Goal: Task Accomplishment & Management: Complete application form

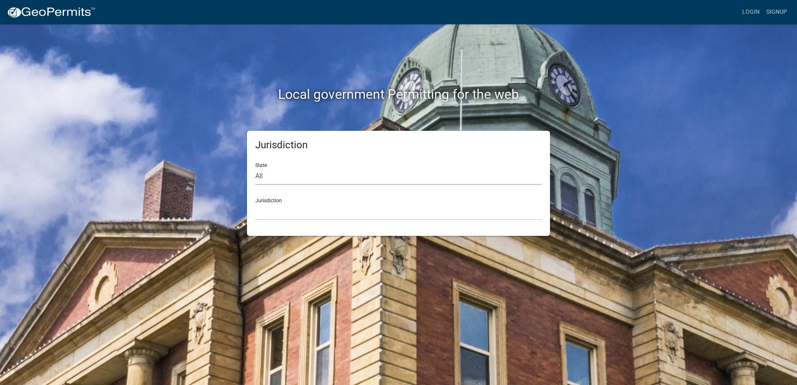
click at [255, 168] on select "All [US_STATE] [US_STATE] [US_STATE] [US_STATE] [US_STATE] [US_STATE] [US_STATE…" at bounding box center [398, 176] width 286 height 17
select select "[US_STATE]"
click option "[US_STATE]" at bounding box center [0, 0] width 0 height 0
click at [255, 203] on select "City of Charlestown, Indiana City of Jeffersonville, Indiana City of Logansport…" at bounding box center [398, 211] width 286 height 17
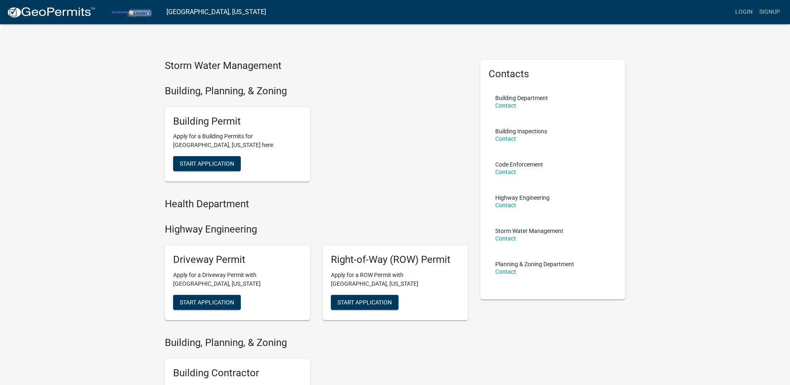
scroll to position [120, 0]
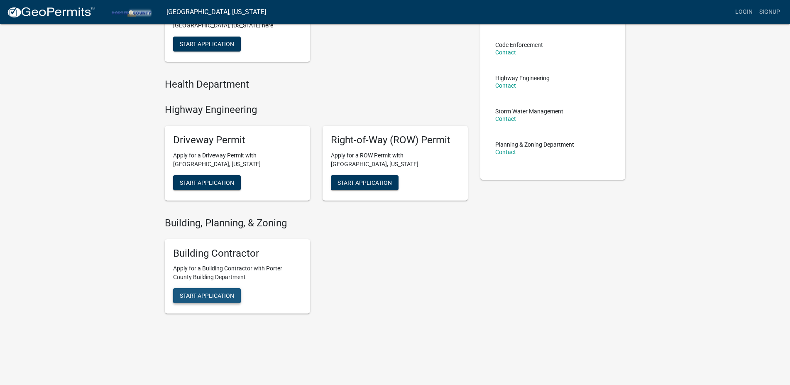
click at [221, 294] on span "Start Application" at bounding box center [207, 295] width 54 height 7
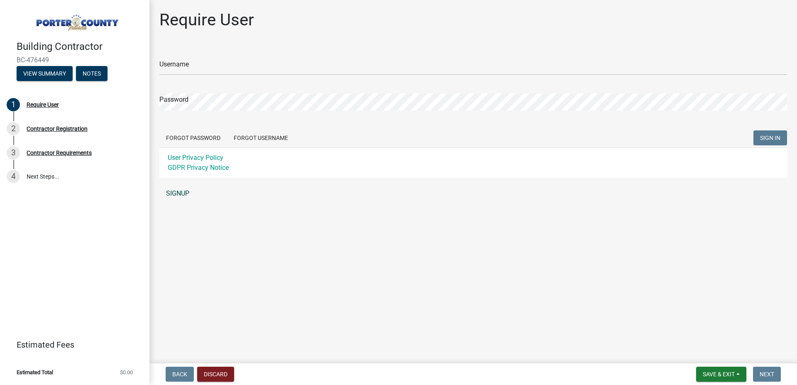
click at [175, 193] on link "SIGNUP" at bounding box center [473, 193] width 628 height 17
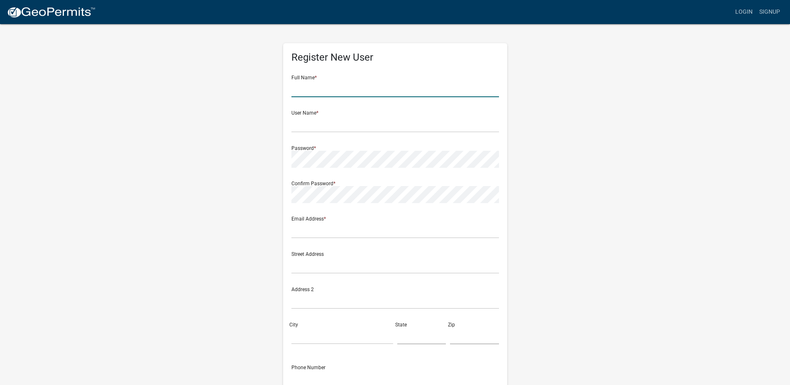
click at [340, 88] on input "text" at bounding box center [395, 88] width 208 height 17
type input "[PERSON_NAME] Professional Services LLC"
type input "JPSLLC"
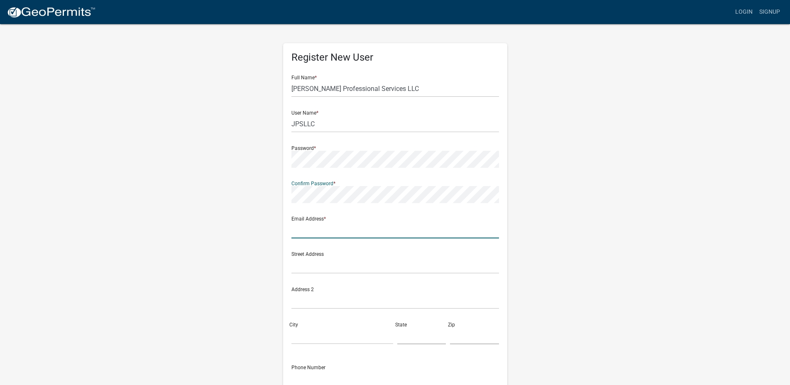
click at [324, 227] on input "text" at bounding box center [395, 229] width 208 height 17
type input "s"
click at [308, 232] on input "text" at bounding box center [395, 229] width 208 height 17
type input "[EMAIL_ADDRESS][DOMAIN_NAME]"
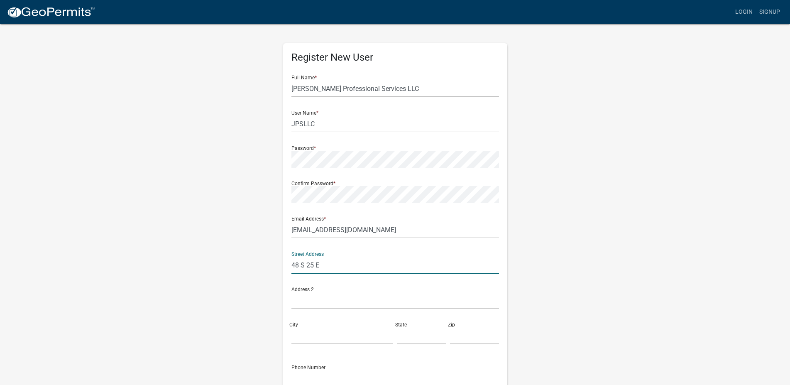
type input "48 S 25 E"
type input "PO Box 7"
type input "[PERSON_NAME]"
type input "IN"
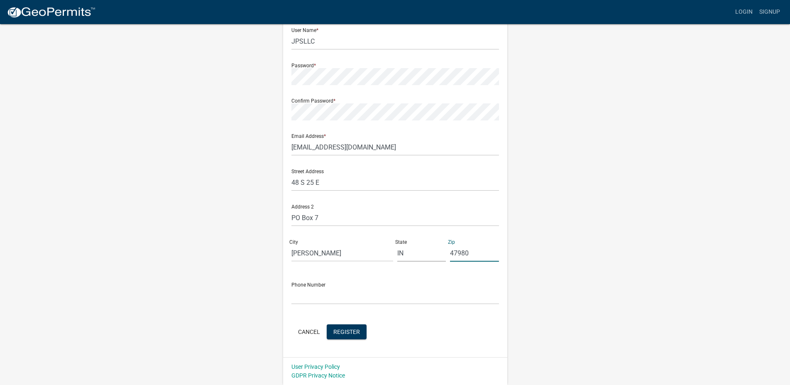
type input "47980"
click at [300, 294] on input "text" at bounding box center [395, 295] width 208 height 17
type input "[PHONE_NUMBER]"
click at [349, 331] on span "Register" at bounding box center [346, 331] width 27 height 7
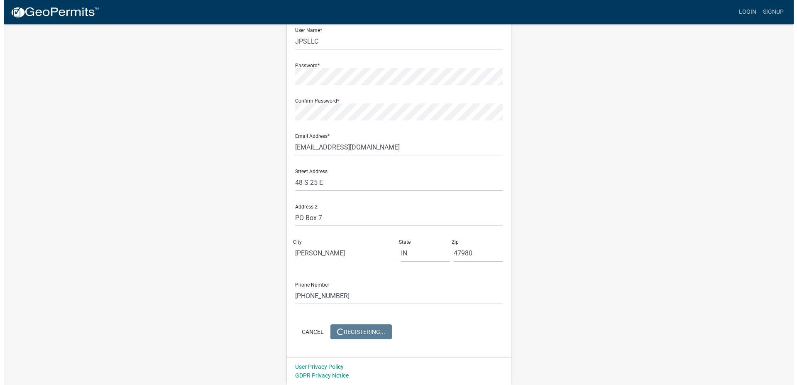
scroll to position [0, 0]
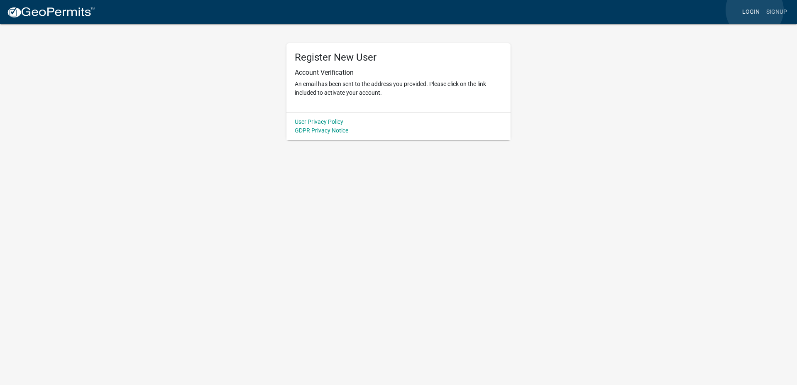
click at [755, 10] on link "Login" at bounding box center [751, 12] width 24 height 16
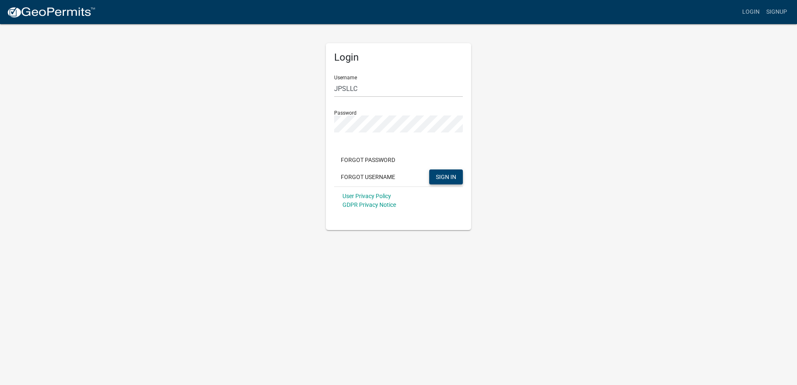
click at [441, 176] on span "SIGN IN" at bounding box center [446, 176] width 20 height 7
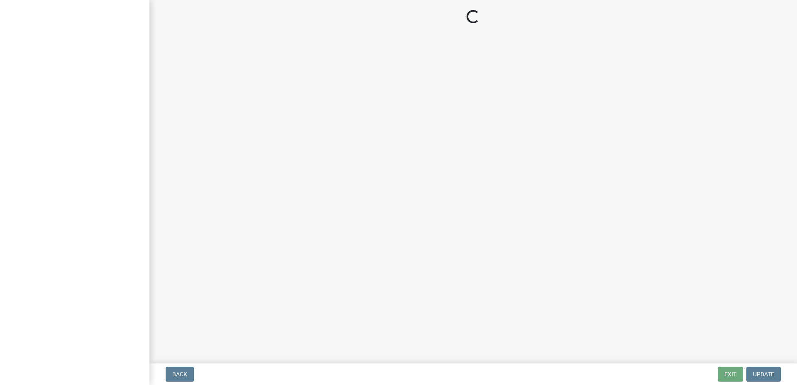
select select "IN"
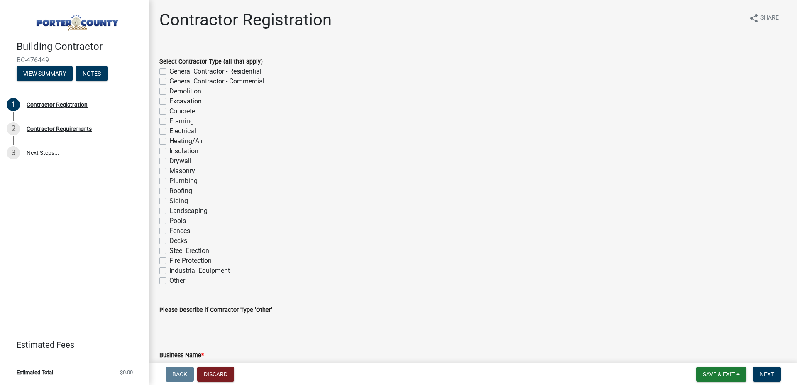
click at [169, 81] on label "General Contractor - Commercial" at bounding box center [216, 81] width 95 height 10
click at [169, 81] on input "General Contractor - Commercial" at bounding box center [171, 78] width 5 height 5
checkbox input "true"
checkbox input "false"
checkbox input "true"
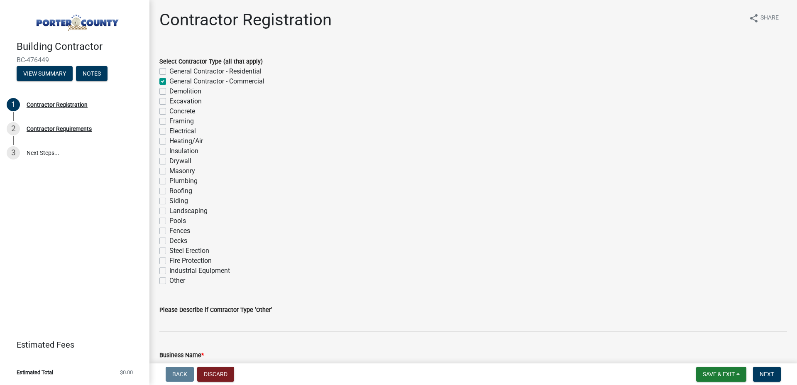
checkbox input "false"
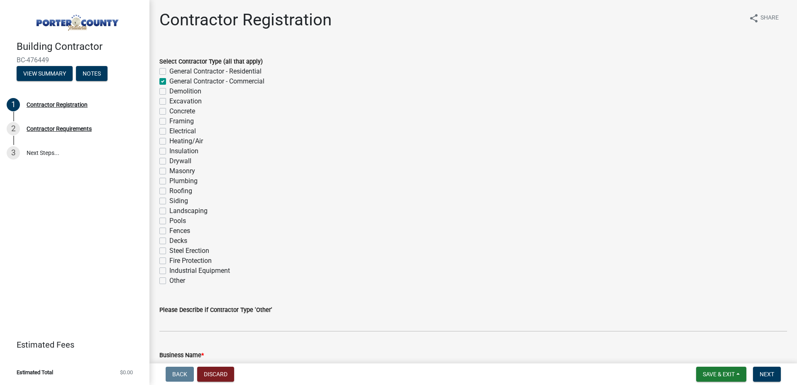
checkbox input "false"
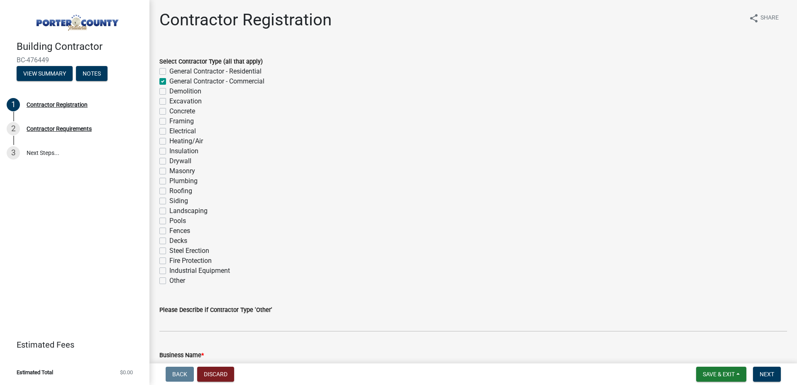
checkbox input "false"
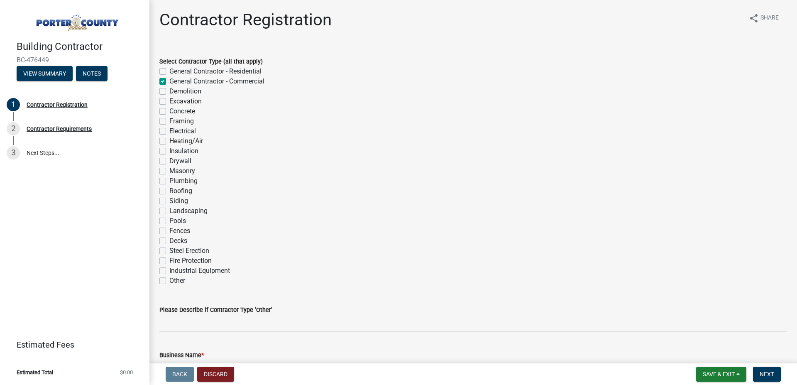
checkbox input "false"
click at [169, 279] on label "Other" at bounding box center [177, 281] width 16 height 10
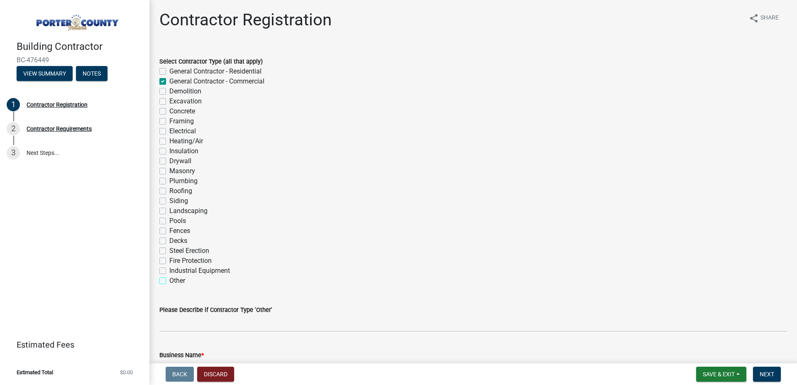
click at [169, 279] on input "Other" at bounding box center [171, 278] width 5 height 5
checkbox input "true"
checkbox input "false"
checkbox input "true"
checkbox input "false"
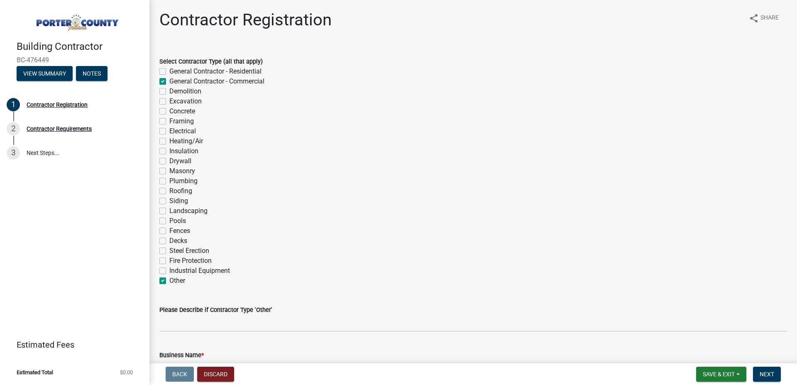
checkbox input "false"
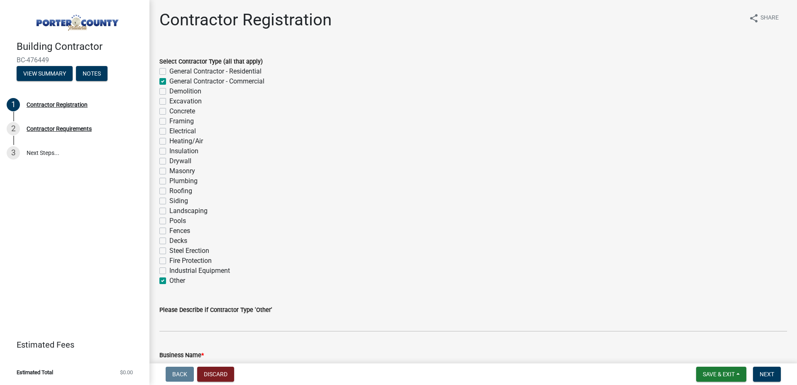
checkbox input "false"
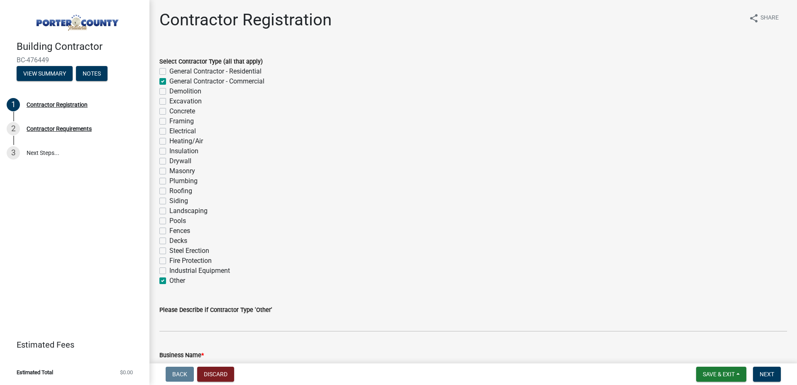
checkbox input "false"
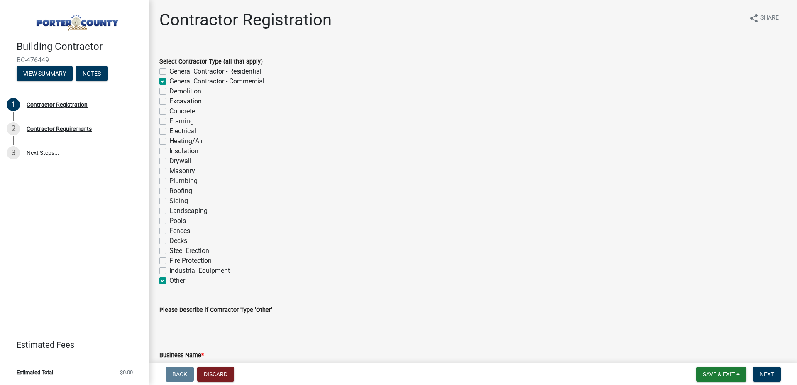
checkbox input "false"
checkbox input "true"
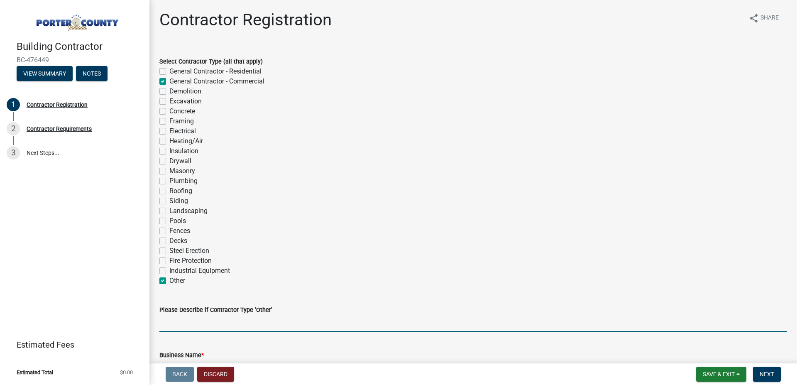
click at [183, 321] on input "Please Describe if Contractor Type 'Other'" at bounding box center [473, 323] width 628 height 17
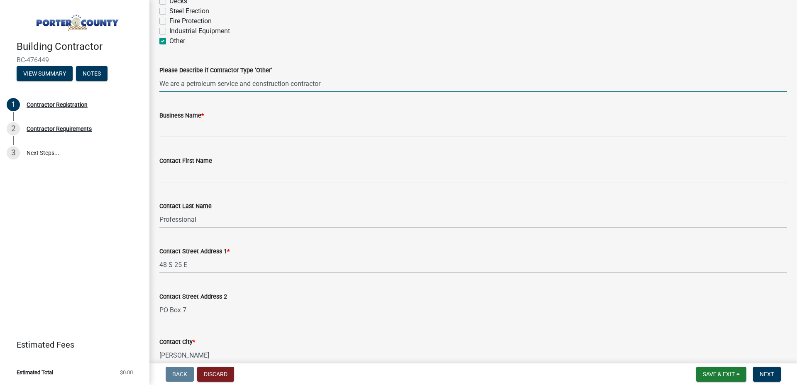
scroll to position [242, 0]
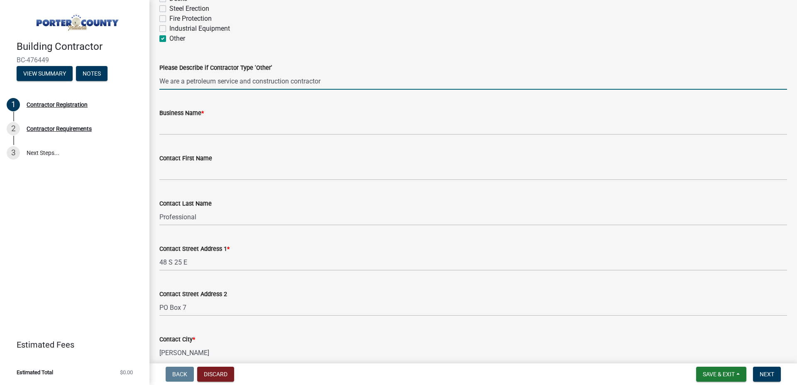
type input "We are a petroleum service and construction contractor"
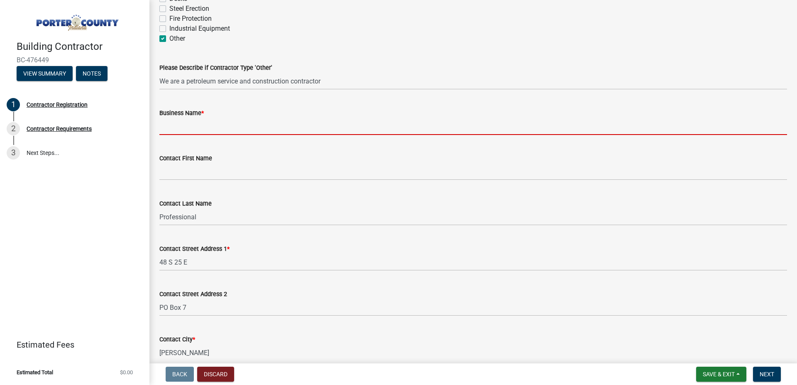
click at [211, 129] on input "Business Name *" at bounding box center [473, 126] width 628 height 17
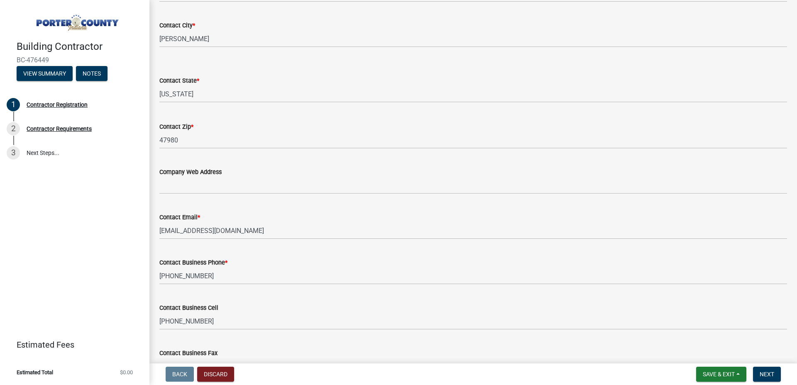
scroll to position [556, 0]
type input "[PERSON_NAME] Professional Services LLC"
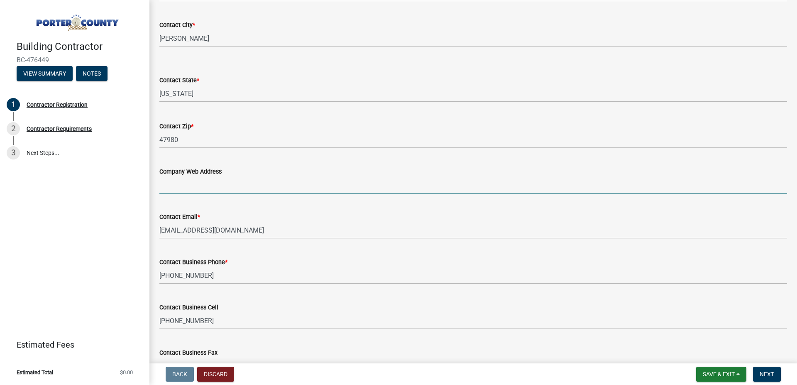
click at [207, 188] on input "Company Web Address" at bounding box center [473, 184] width 628 height 17
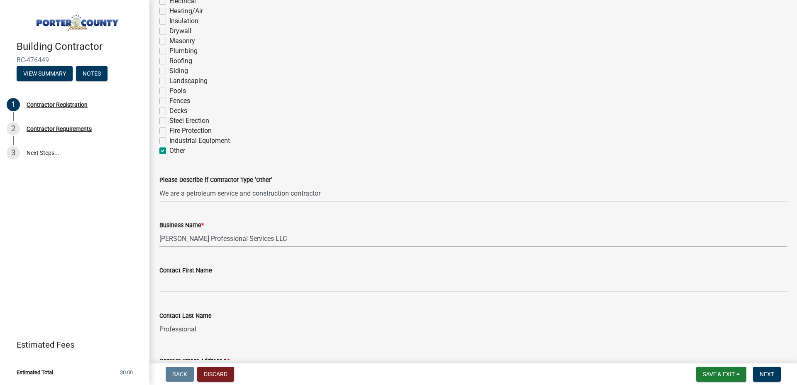
scroll to position [130, 0]
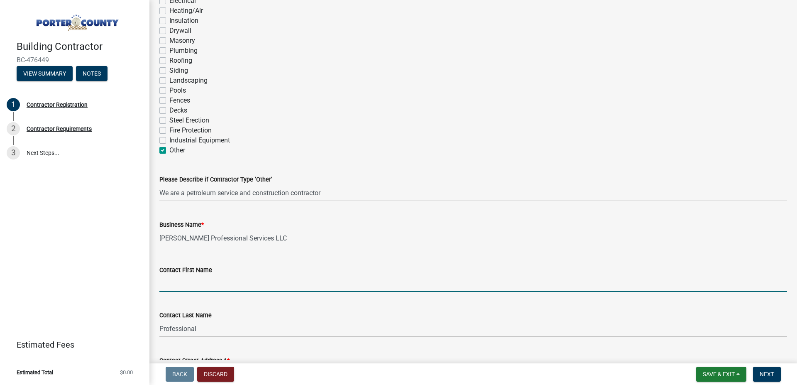
click at [221, 287] on input "Contact First Name" at bounding box center [473, 283] width 628 height 17
type input "[PERSON_NAME]"
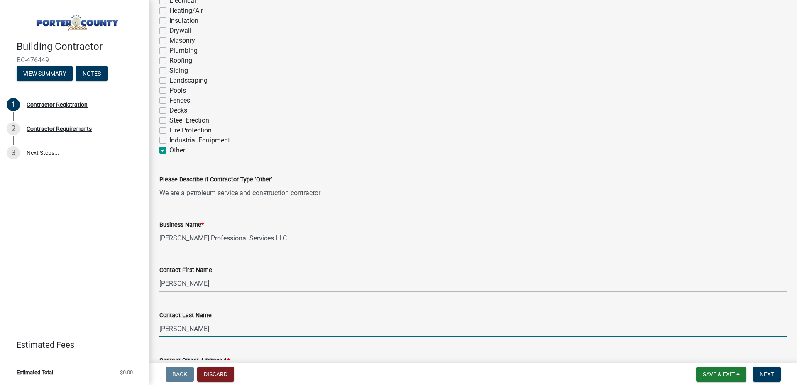
type input "[PERSON_NAME]"
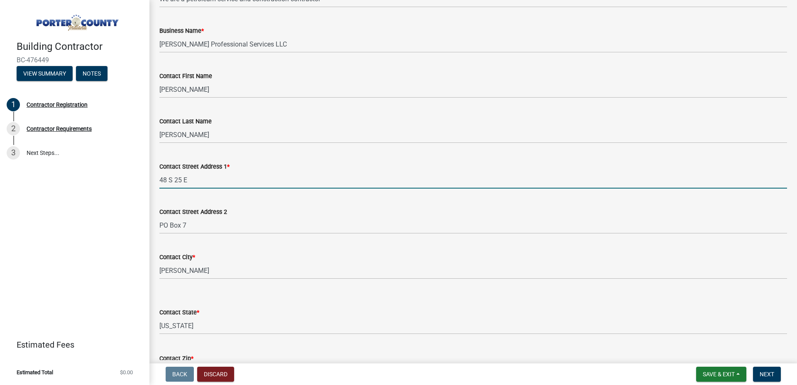
scroll to position [561, 0]
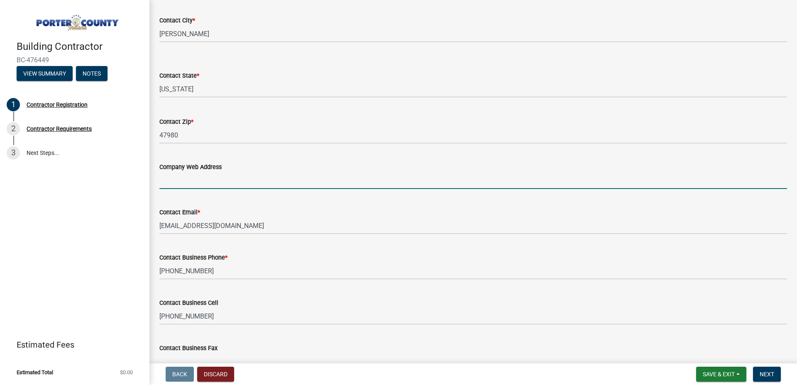
click at [181, 179] on input "Company Web Address" at bounding box center [473, 180] width 628 height 17
type input "[DOMAIN_NAME]"
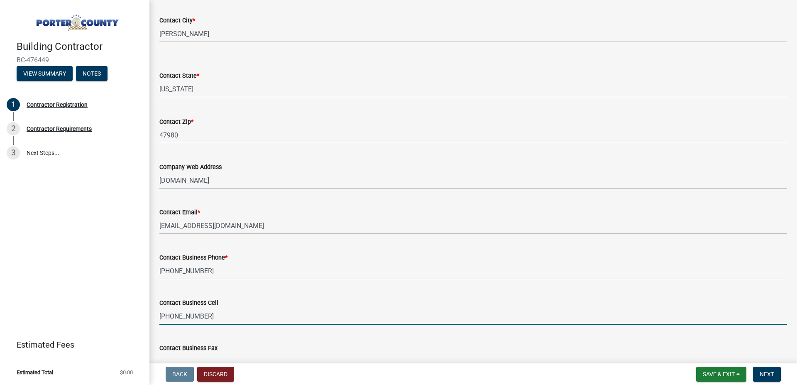
scroll to position [610, 0]
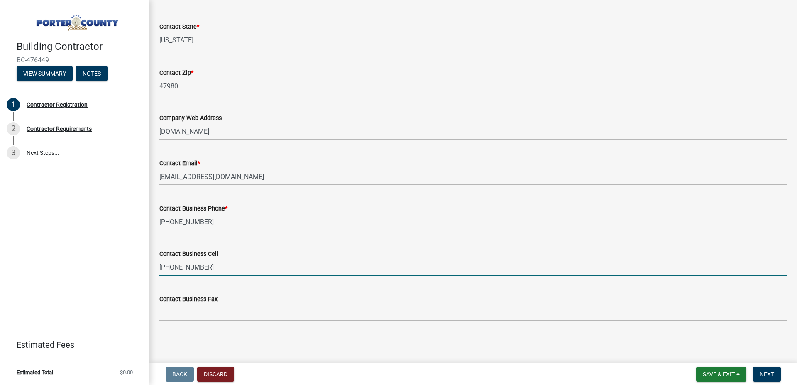
drag, startPoint x: 210, startPoint y: 272, endPoint x: 58, endPoint y: 278, distance: 152.1
click at [159, 276] on input "[PHONE_NUMBER]" at bounding box center [473, 267] width 628 height 17
type input "[PHONE_NUMBER]"
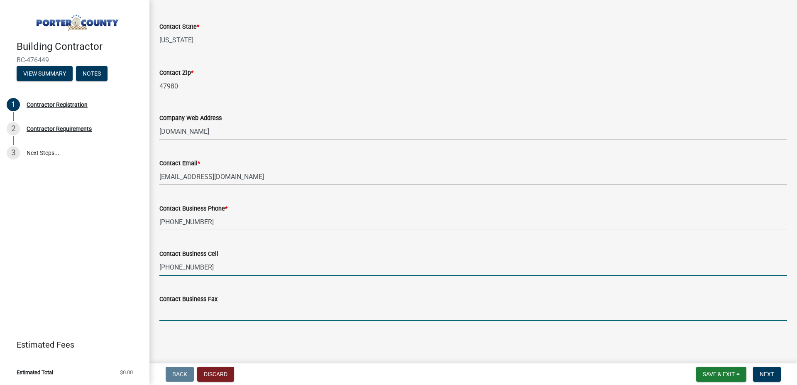
click at [167, 314] on input "Contact Business Fax" at bounding box center [473, 312] width 628 height 17
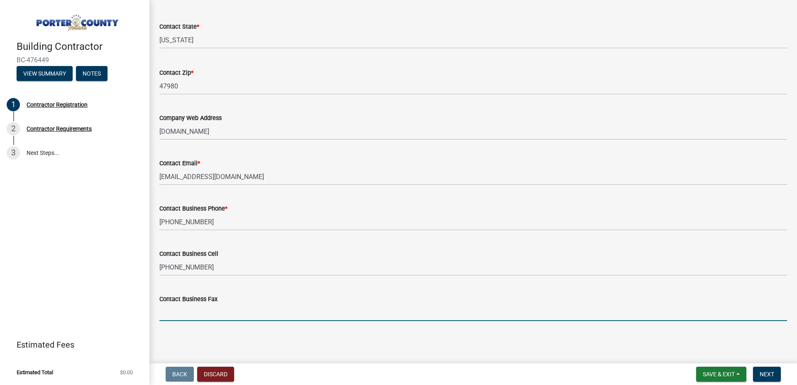
type input "5"
type input "[PHONE_NUMBER]"
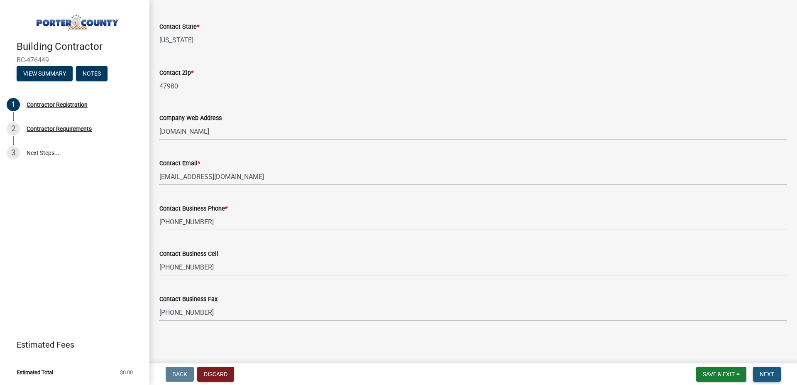
click at [766, 372] on span "Next" at bounding box center [767, 374] width 15 height 7
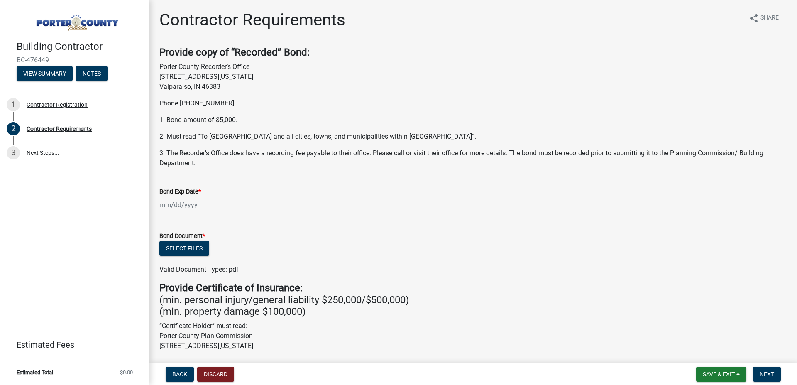
click at [165, 203] on input "Bond Exp Date *" at bounding box center [197, 204] width 76 height 17
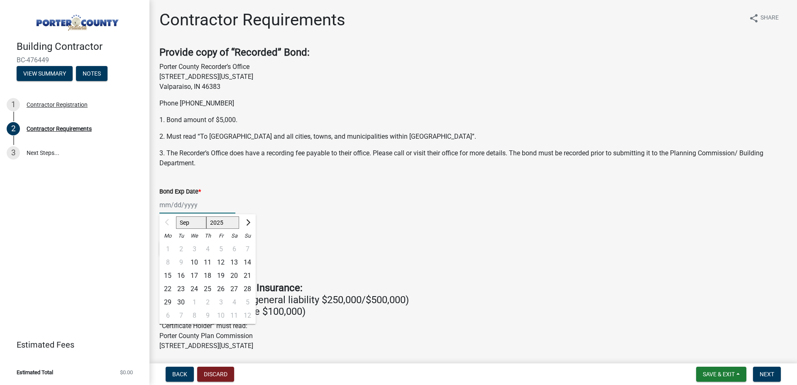
select select "2026"
click option "2026" at bounding box center [0, 0] width 0 height 0
click at [181, 248] on div "1" at bounding box center [180, 248] width 13 height 13
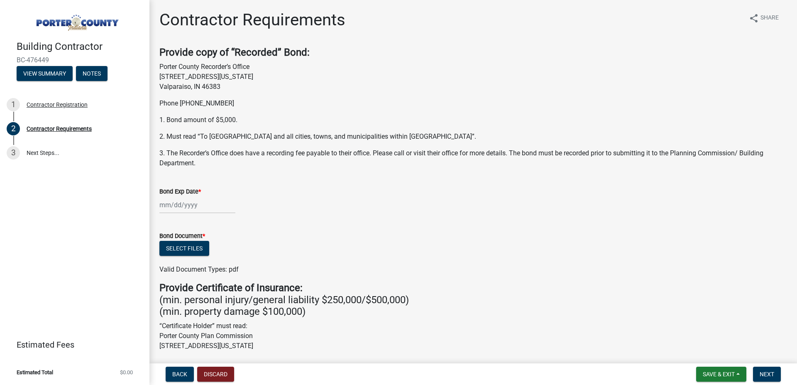
type input "[DATE]"
click at [181, 248] on button "Select files" at bounding box center [184, 248] width 50 height 15
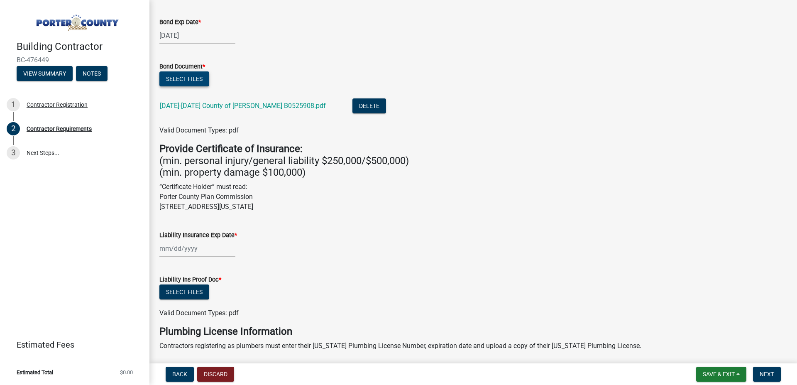
scroll to position [189, 0]
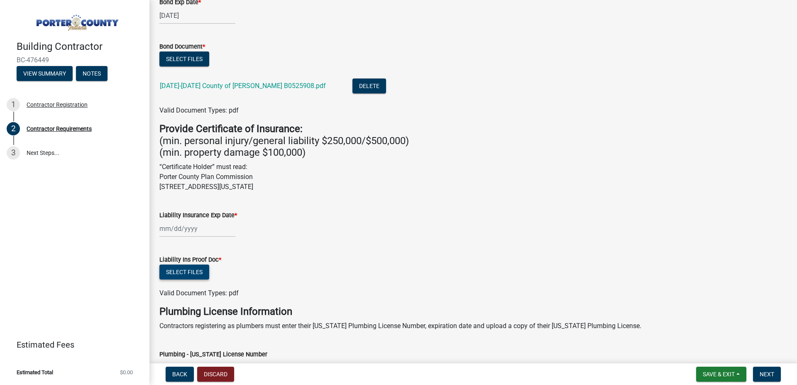
click at [191, 269] on button "Select files" at bounding box center [184, 271] width 50 height 15
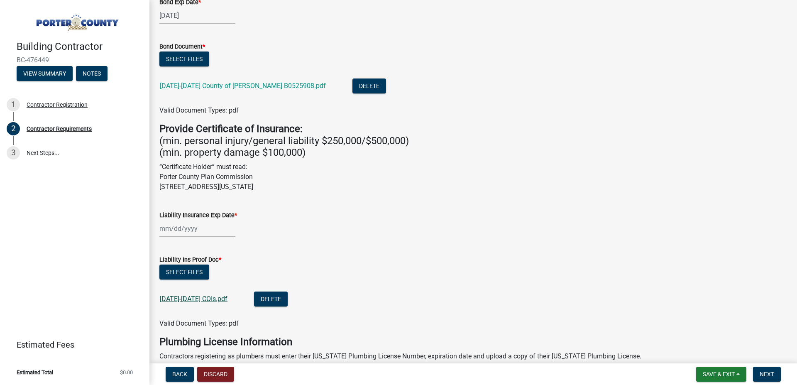
click at [206, 299] on link "[DATE]-[DATE] COIs.pdf" at bounding box center [194, 299] width 68 height 8
click at [260, 294] on button "Delete" at bounding box center [271, 298] width 34 height 15
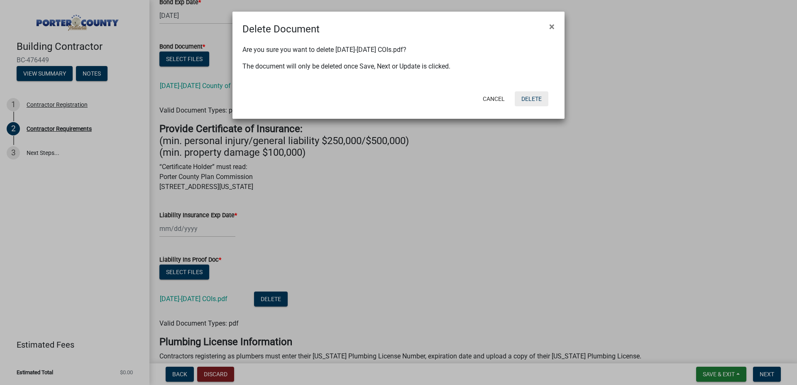
click at [533, 101] on button "Delete" at bounding box center [532, 98] width 34 height 15
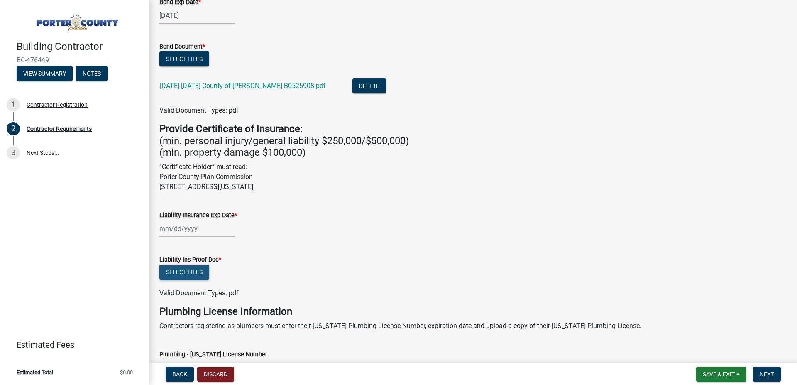
click at [196, 275] on button "Select files" at bounding box center [184, 271] width 50 height 15
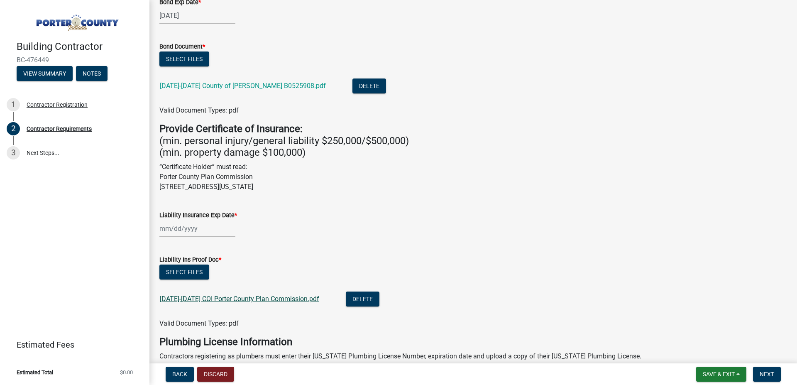
click at [222, 299] on link "[DATE]-[DATE] COI Porter County Plan Commission.pdf" at bounding box center [239, 299] width 159 height 8
click at [158, 226] on div "Liability Insurance Exp Date *" at bounding box center [473, 217] width 640 height 39
click at [163, 225] on input "Liability Insurance Exp Date *" at bounding box center [197, 228] width 76 height 17
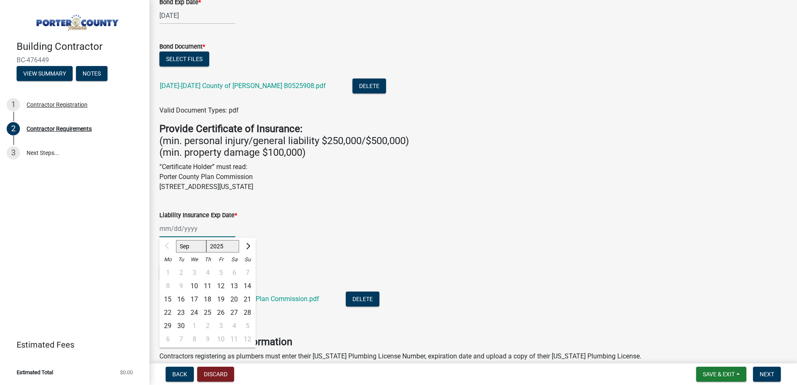
click at [206, 240] on select "2025 2026 2027 2028 2029 2030 2031 2032 2033 2034 2035 2036 2037 2038 2039 2040…" at bounding box center [222, 246] width 33 height 12
select select "2026"
click option "2026" at bounding box center [0, 0] width 0 height 0
click at [176, 240] on select "Jan Feb Mar Apr May Jun [DATE] Aug Sep Oct Nov Dec" at bounding box center [193, 246] width 34 height 12
select select "4"
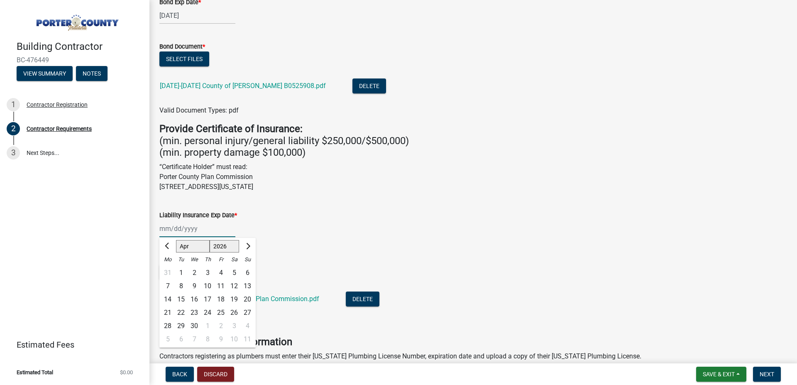
click option "Apr" at bounding box center [0, 0] width 0 height 0
click at [169, 296] on div "13" at bounding box center [167, 299] width 13 height 13
type input "[DATE]"
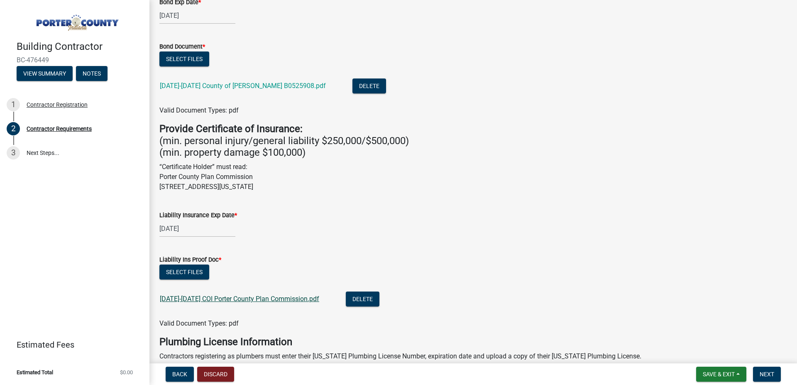
click at [246, 296] on link "[DATE]-[DATE] COI Porter County Plan Commission.pdf" at bounding box center [239, 299] width 159 height 8
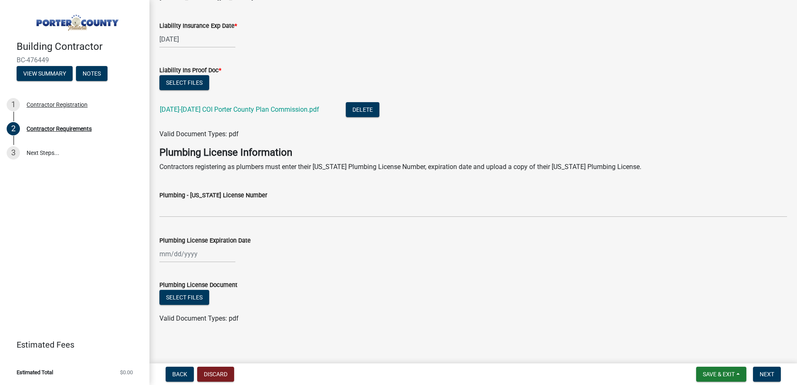
scroll to position [382, 0]
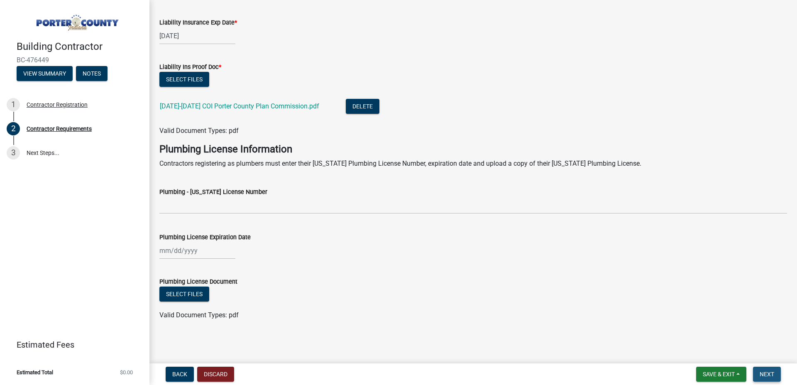
click at [767, 374] on span "Next" at bounding box center [767, 374] width 15 height 7
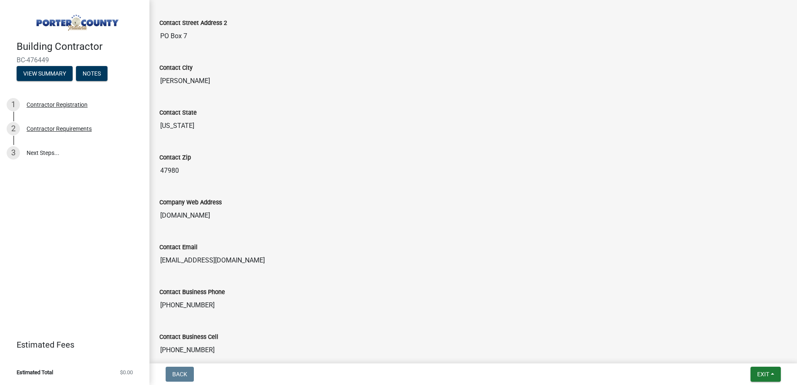
scroll to position [471, 0]
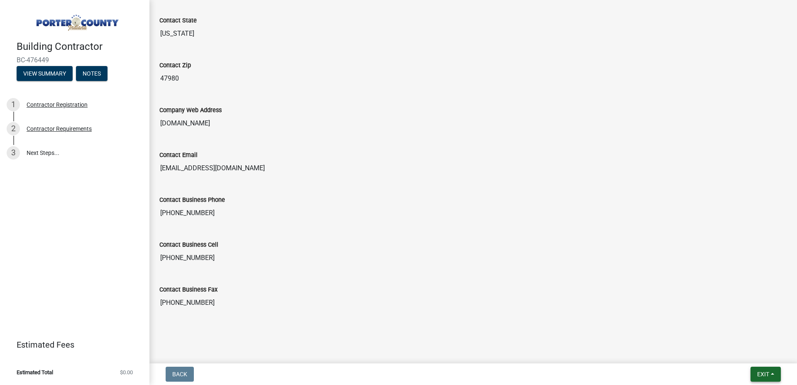
click at [763, 373] on span "Exit" at bounding box center [763, 374] width 12 height 7
click at [745, 352] on button "Save & Exit" at bounding box center [748, 353] width 66 height 20
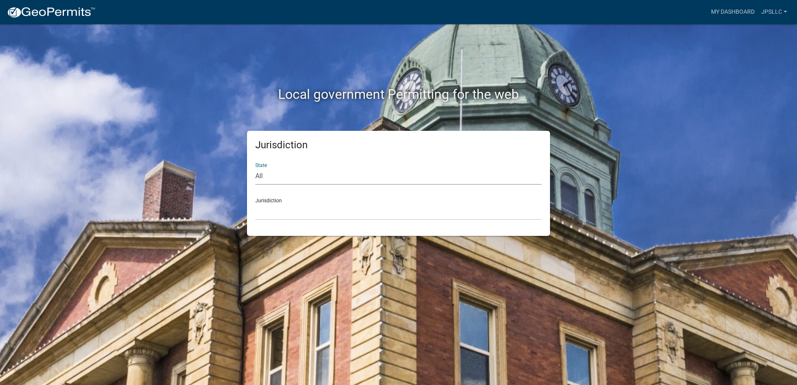
select select "[US_STATE]"
click option "[US_STATE]" at bounding box center [0, 0] width 0 height 0
